Goal: Information Seeking & Learning: Learn about a topic

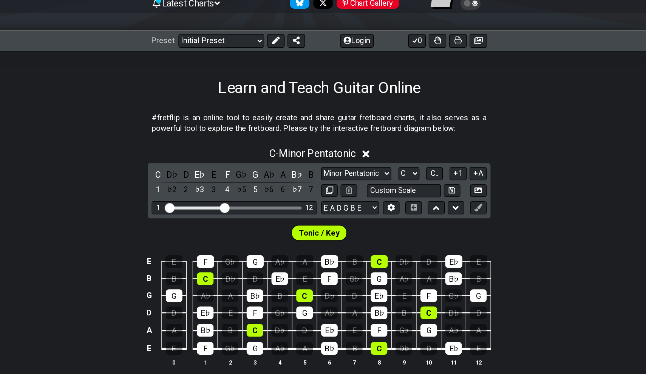
scroll to position [3, 0]
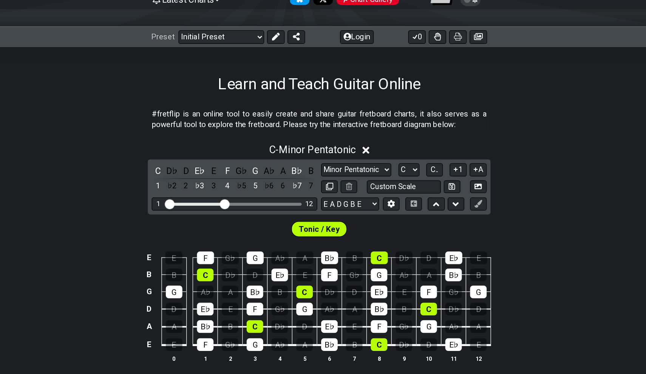
click at [266, 191] on div "C - Minor Pentatonic" at bounding box center [323, 198] width 646 height 14
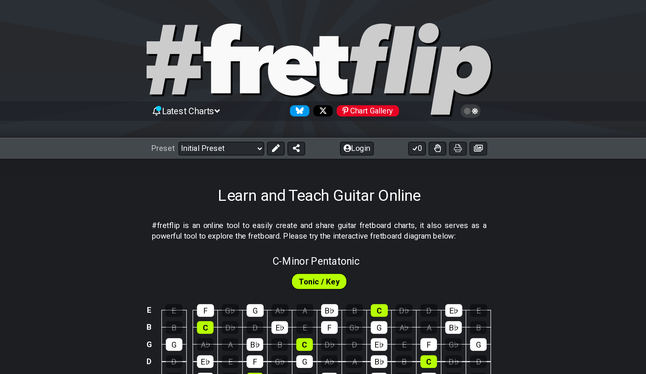
scroll to position [0, 0]
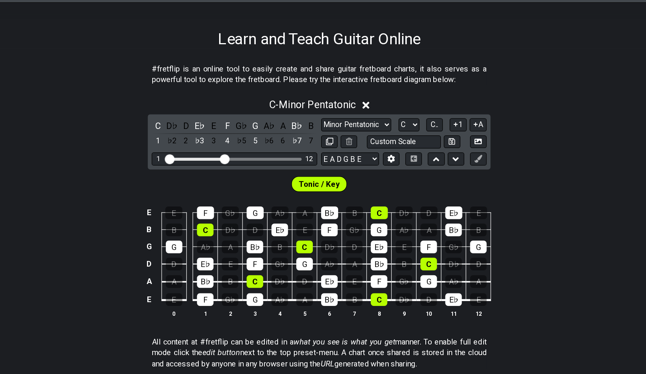
scroll to position [45, 0]
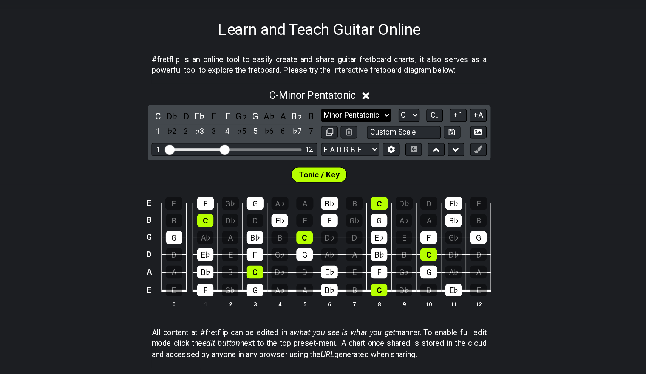
select select "Major Pentatonic"
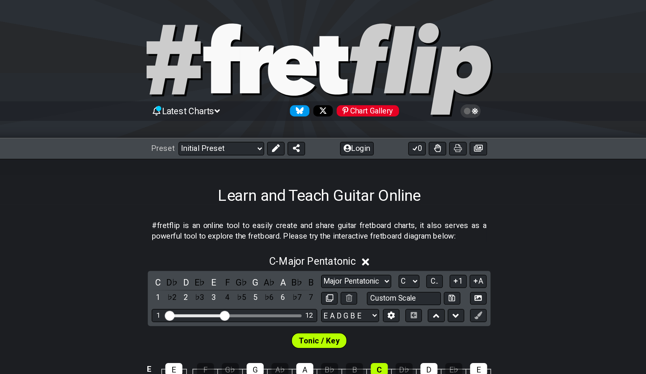
scroll to position [0, 0]
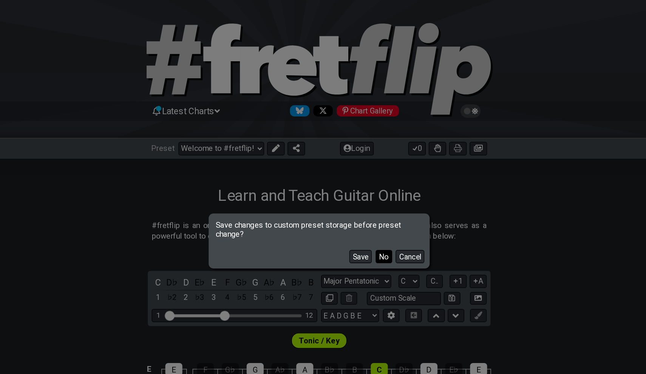
click at [367, 199] on button "No" at bounding box center [373, 199] width 13 height 10
select select "/major-pentatonic"
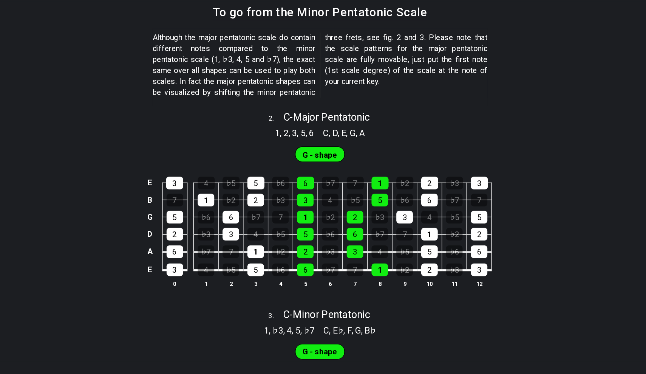
scroll to position [326, 0]
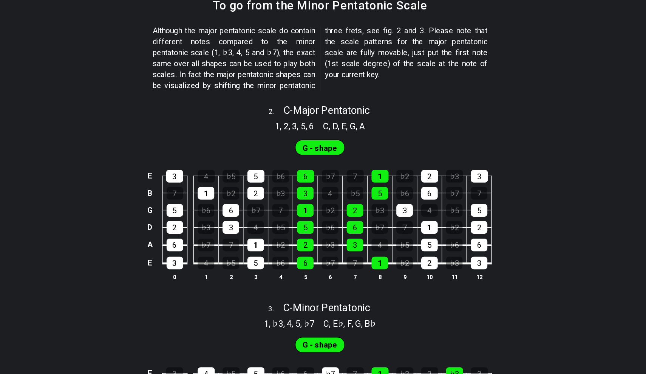
drag, startPoint x: 215, startPoint y: 79, endPoint x: 294, endPoint y: 82, distance: 79.0
click at [294, 155] on div "2 . C - Major Pentatonic" at bounding box center [323, 162] width 646 height 14
select select "C"
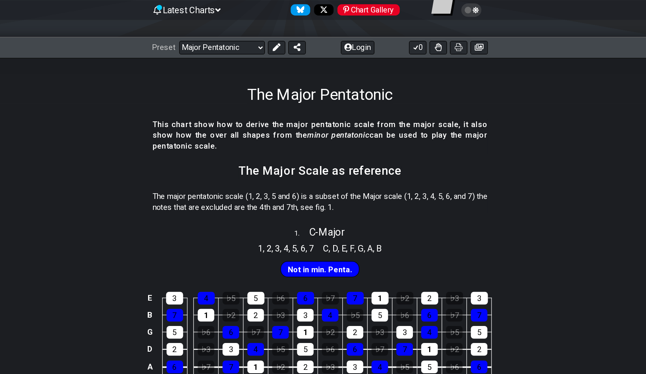
scroll to position [66, 0]
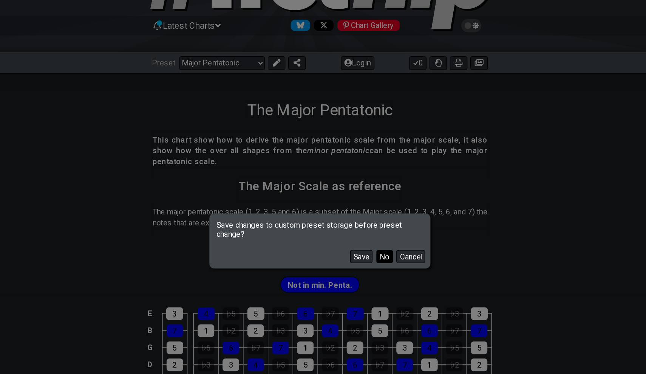
click at [367, 198] on button "No" at bounding box center [373, 199] width 13 height 10
select select "/minor-pentatonic"
select select "C"
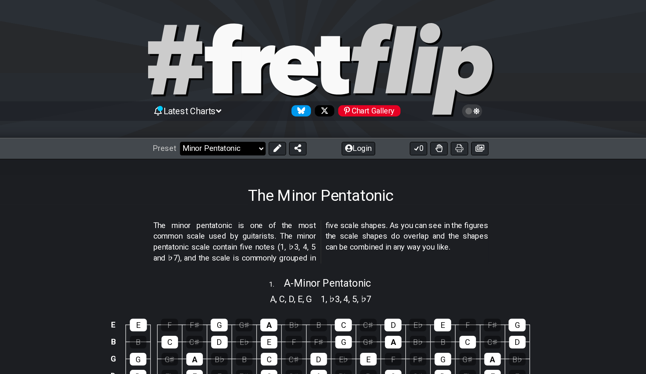
click at [214, 110] on select "Welcome to #fretflip! Initial Preset Custom Preset Minor Pentatonic Major Penta…" at bounding box center [247, 115] width 66 height 11
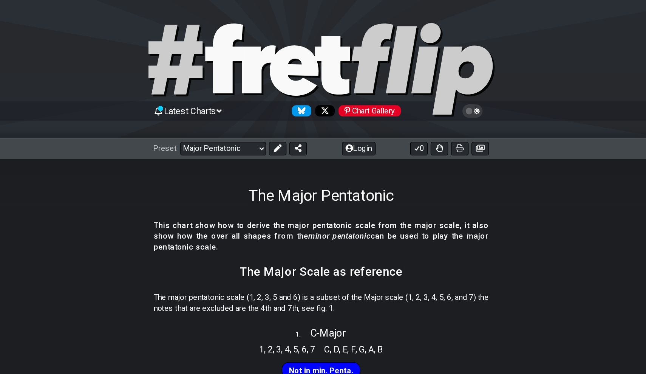
click at [181, 109] on div "Preset Welcome to #fretflip! Initial Preset Custom Preset Minor Pentatonic Majo…" at bounding box center [323, 115] width 646 height 17
select select "/minor-pentatonic"
select select "C"
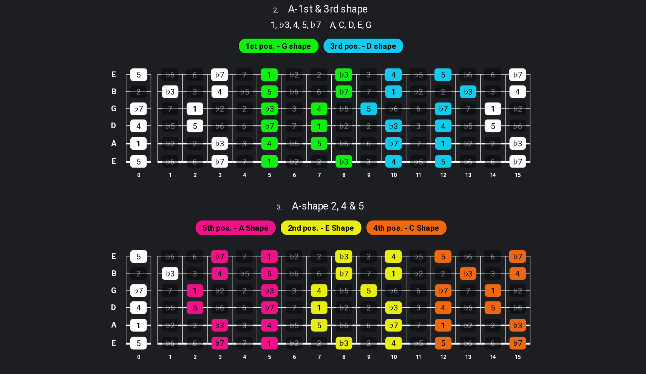
scroll to position [278, 0]
